Goal: Register for event/course

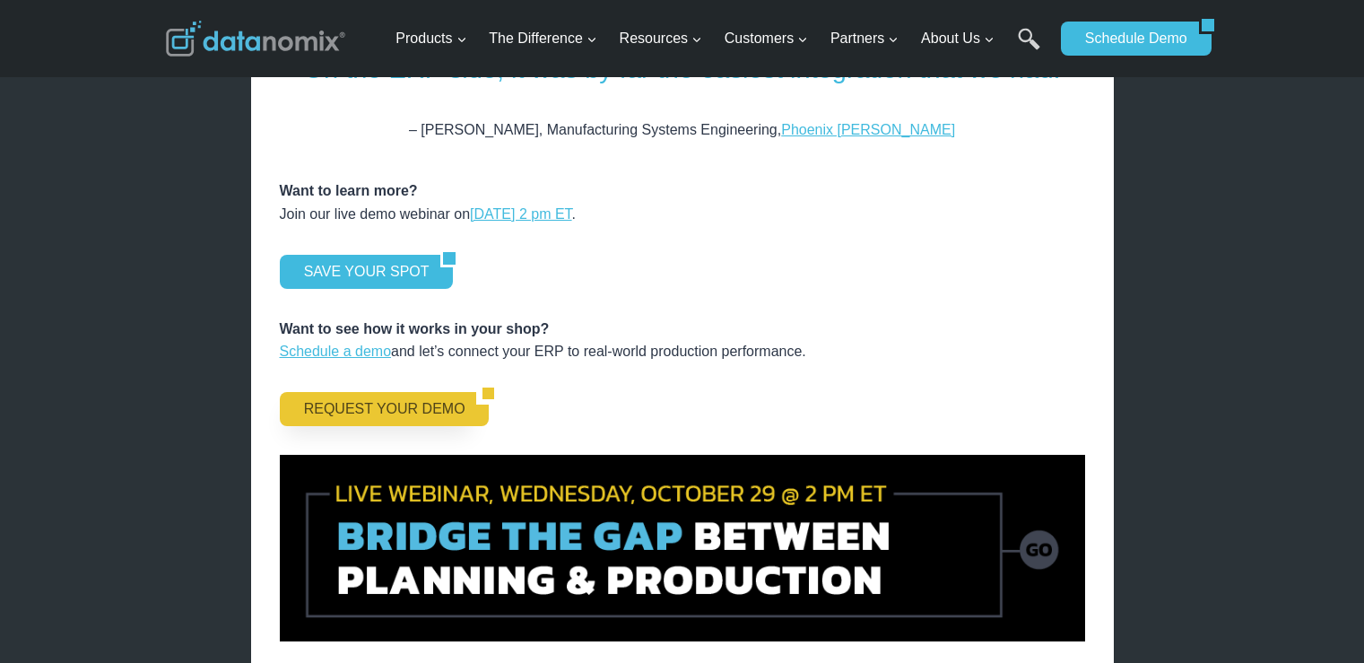
scroll to position [2331, 0]
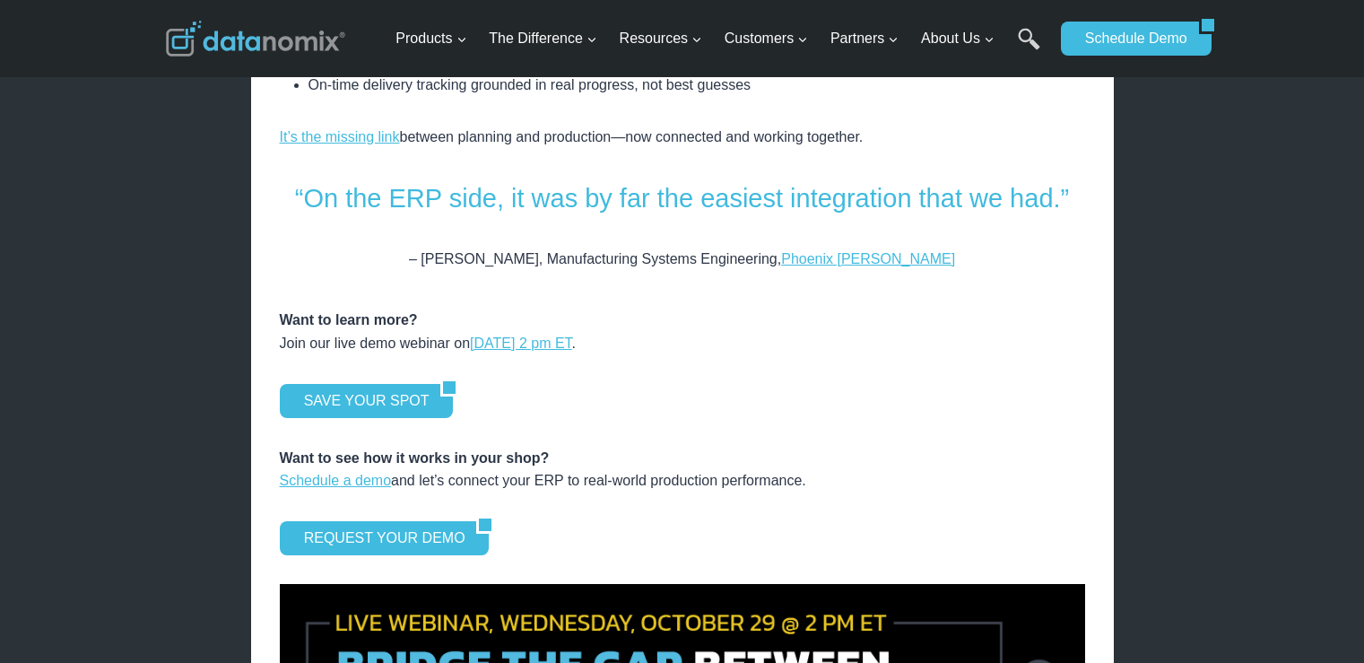
click at [694, 384] on div "SAVE YOUR SPOT" at bounding box center [682, 401] width 805 height 34
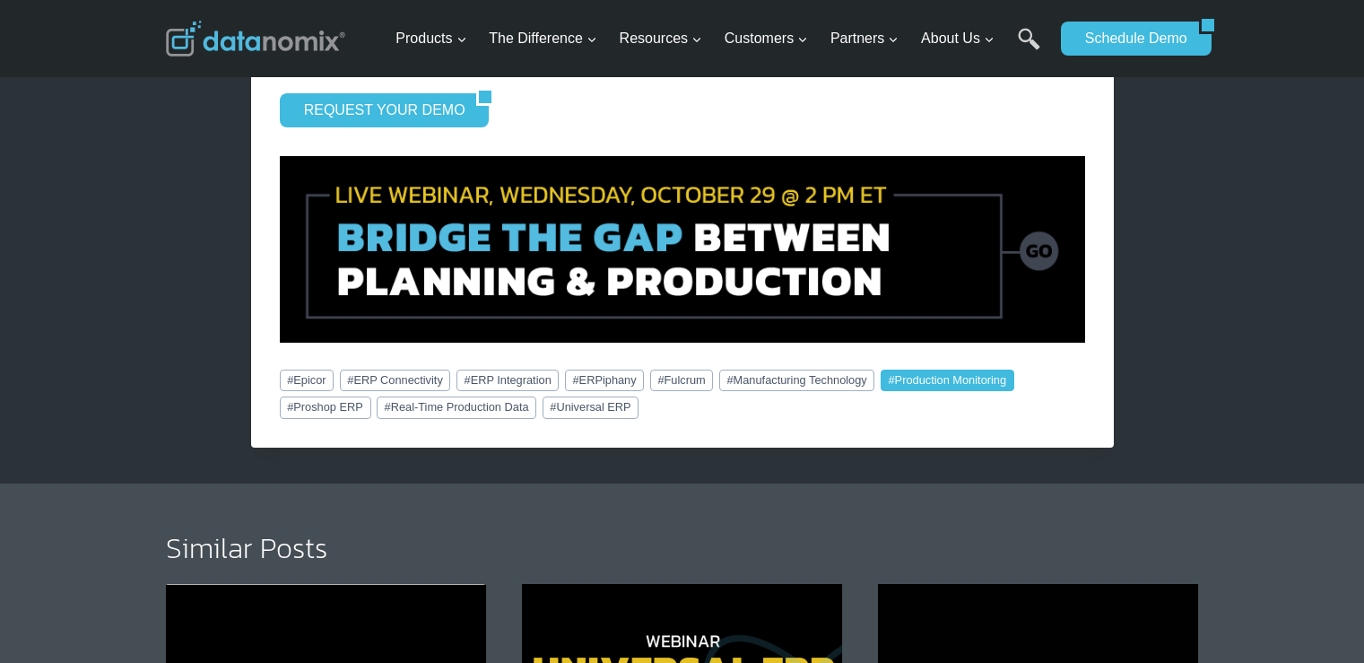
scroll to position [2780, 0]
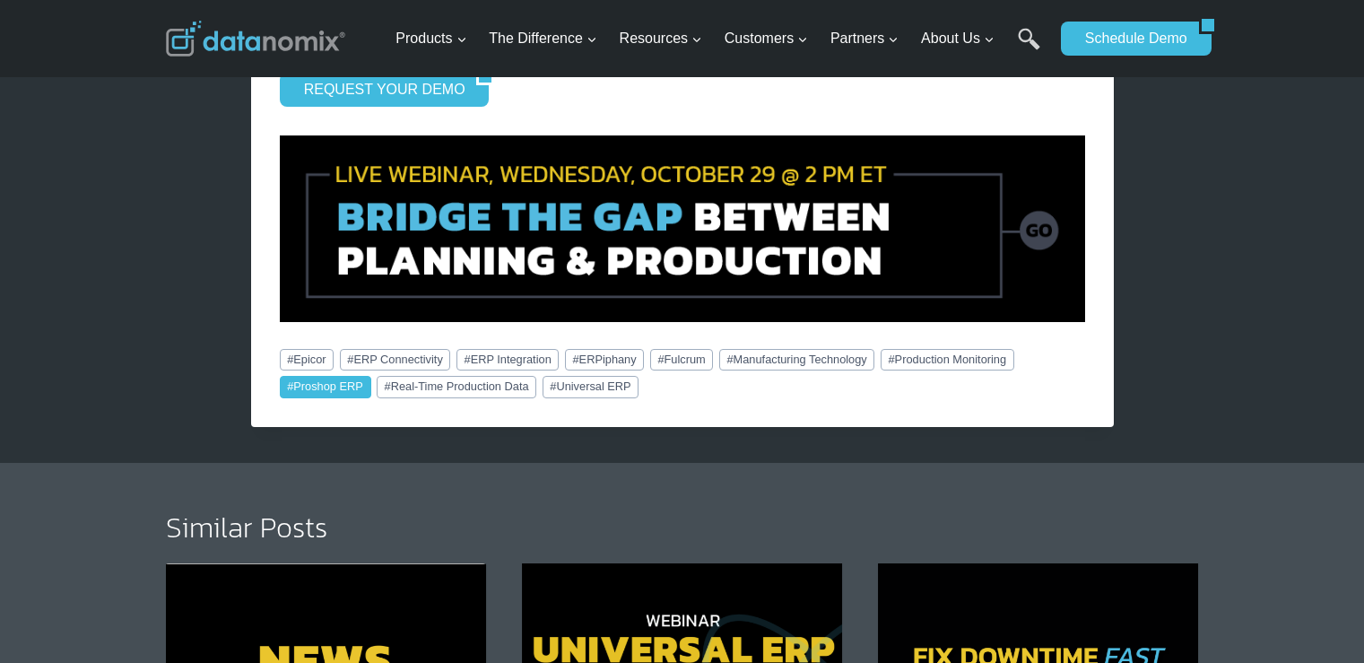
click at [338, 376] on link "# Proshop ERP" at bounding box center [325, 387] width 91 height 22
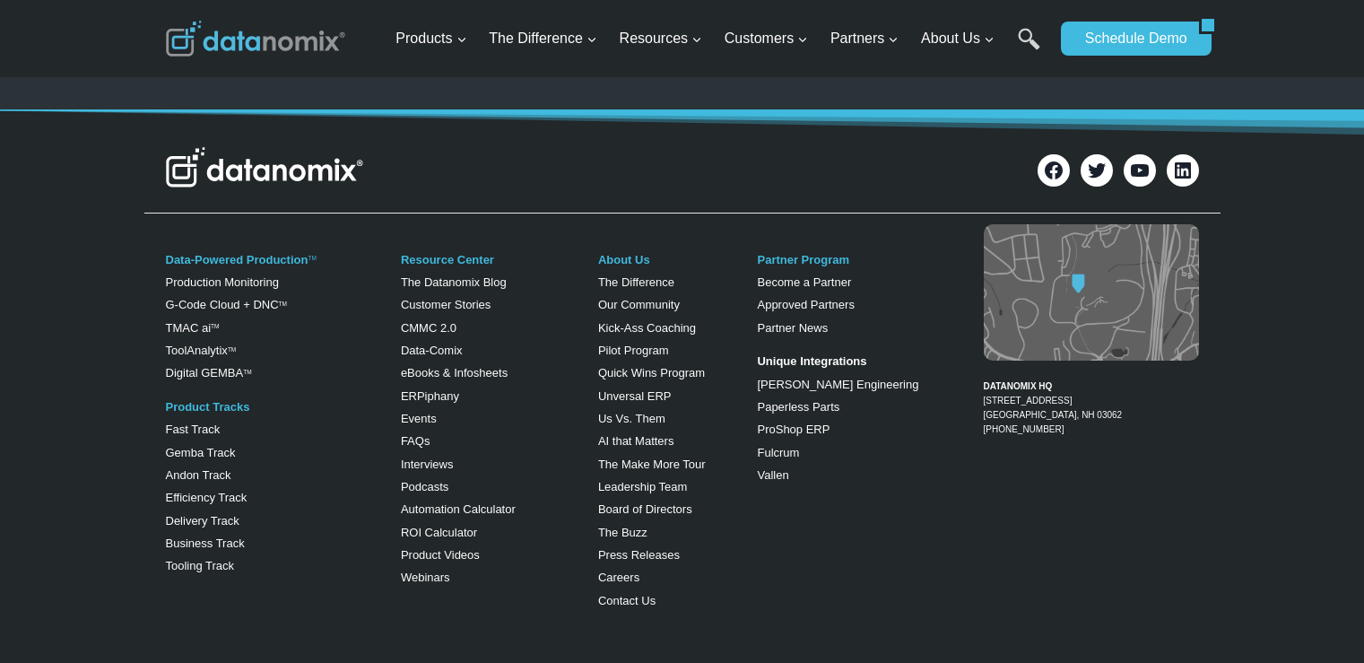
scroll to position [1255, 0]
click at [421, 418] on link "Events" at bounding box center [419, 417] width 36 height 13
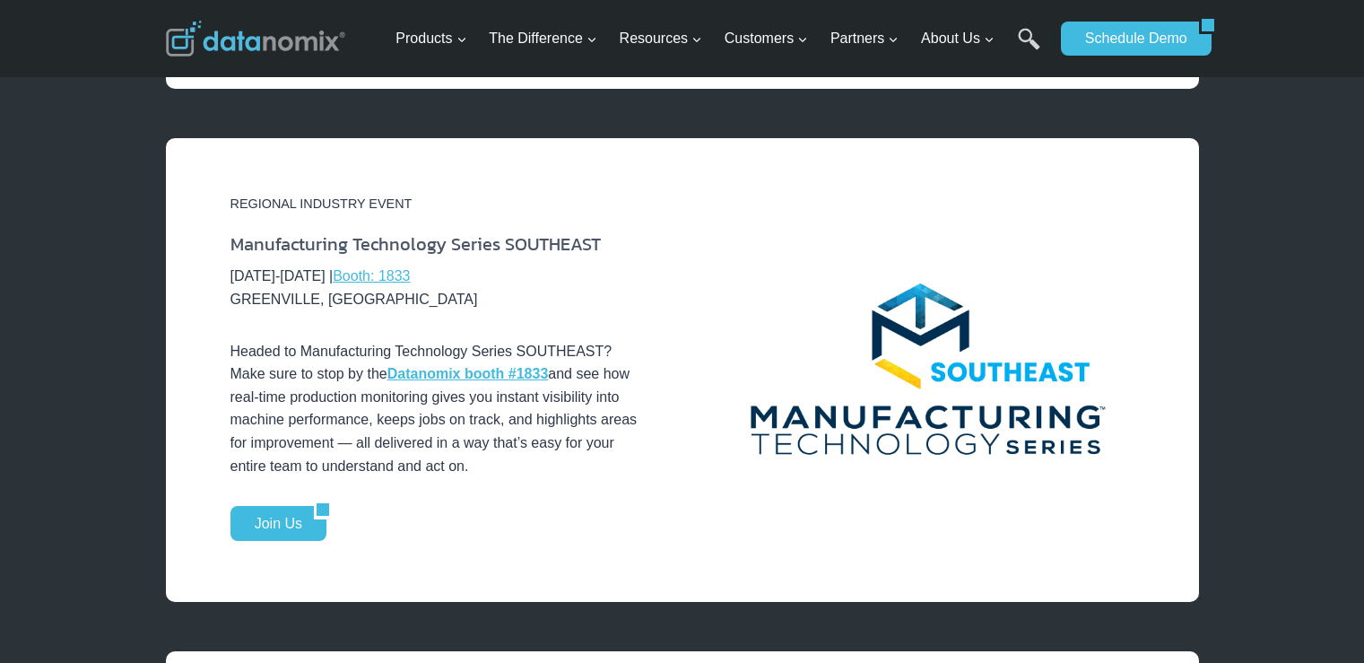
scroll to position [1704, 0]
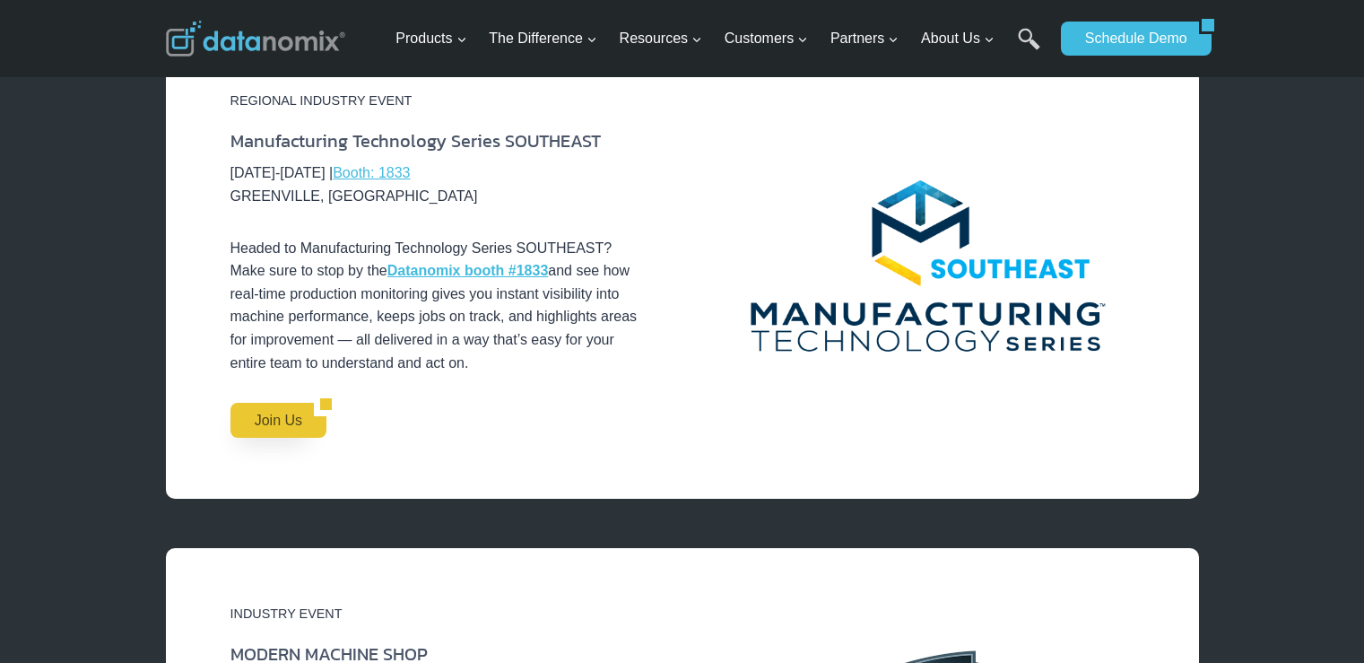
click at [293, 403] on link "Join Us" at bounding box center [271, 420] width 83 height 34
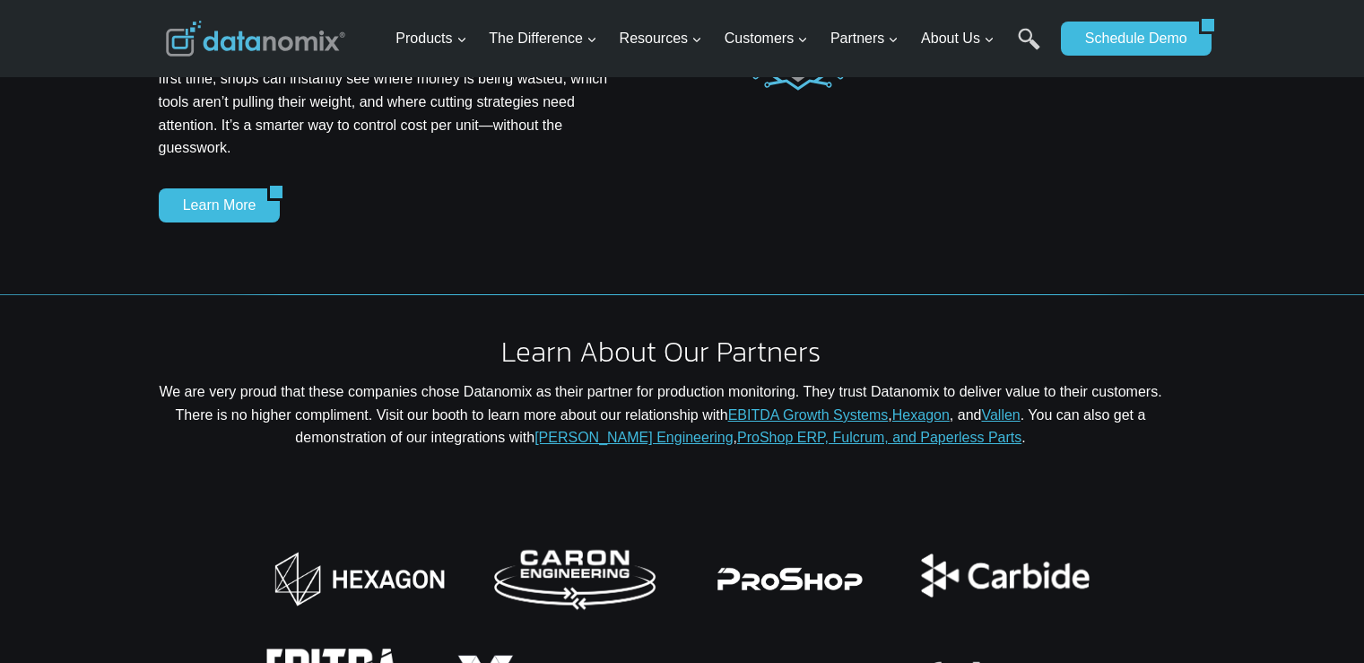
scroll to position [2062, 0]
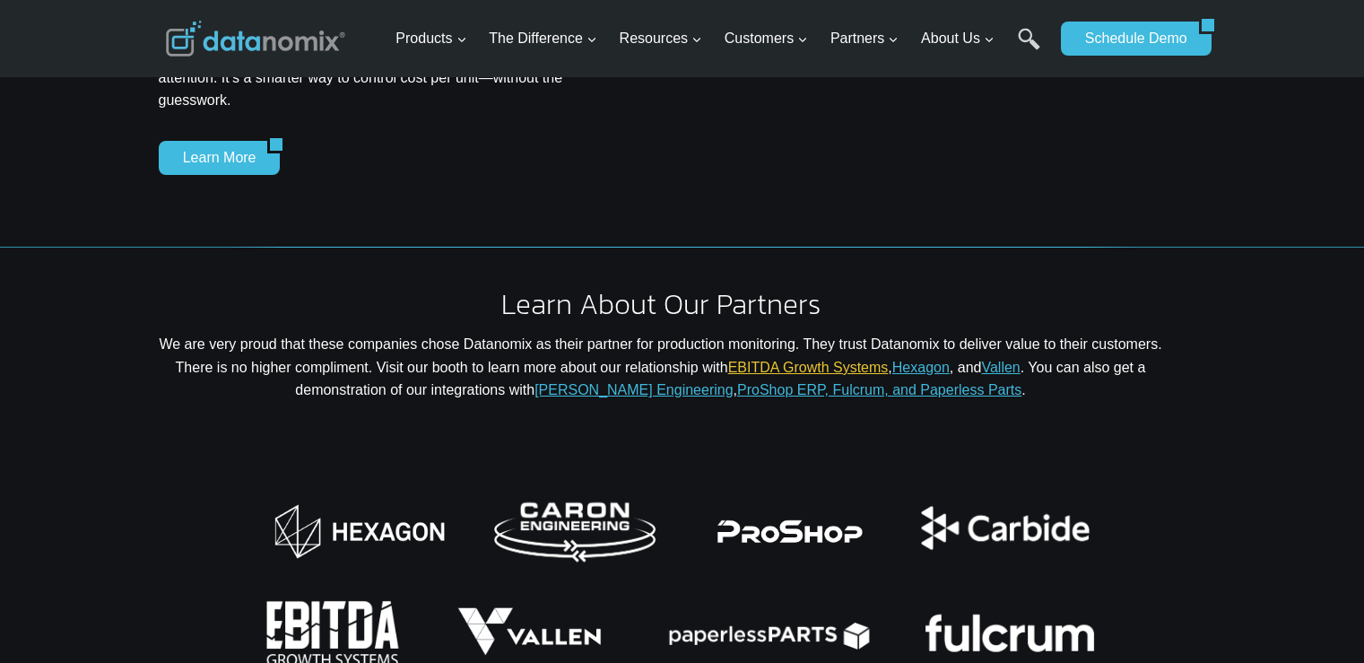
click at [889, 360] on link "EBITDA Growth Systems" at bounding box center [808, 367] width 161 height 15
